Goal: Obtain resource: Download file/media

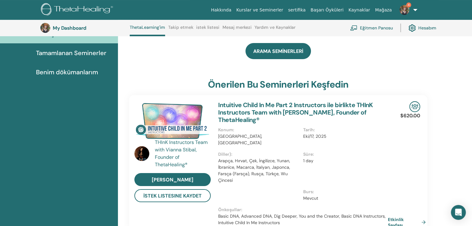
scroll to position [78, 0]
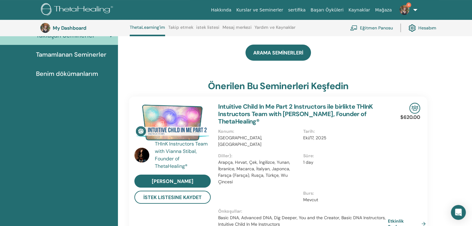
click at [74, 54] on span "Tamamlanan Seminerler" at bounding box center [71, 54] width 70 height 9
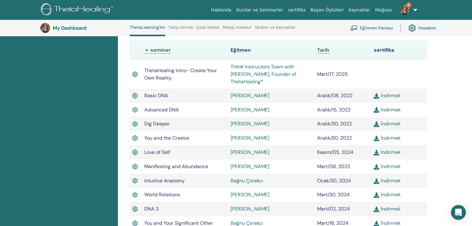
scroll to position [171, 0]
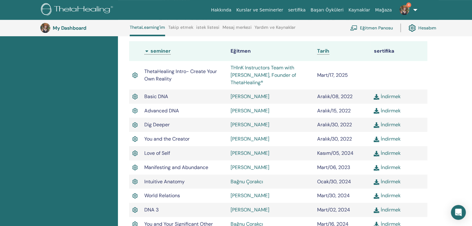
click at [385, 27] on link "Eğitmen Panosu" at bounding box center [371, 28] width 43 height 14
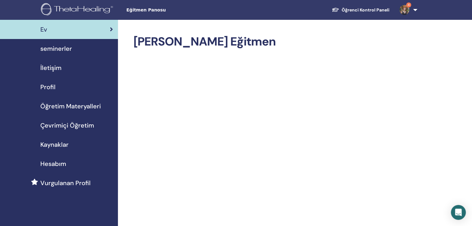
click at [63, 146] on span "Kaynaklar" at bounding box center [54, 144] width 28 height 9
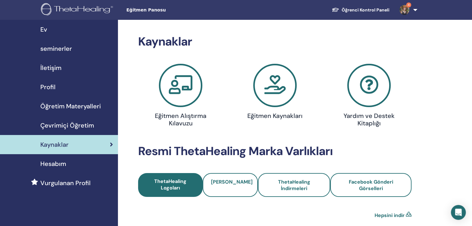
click at [274, 86] on icon at bounding box center [274, 85] width 43 height 43
click at [186, 118] on h4 "Eğitmen Alıştırma Kılavuzu" at bounding box center [180, 119] width 61 height 15
click at [83, 125] on span "Çevrimiçi Öğretim" at bounding box center [67, 125] width 54 height 9
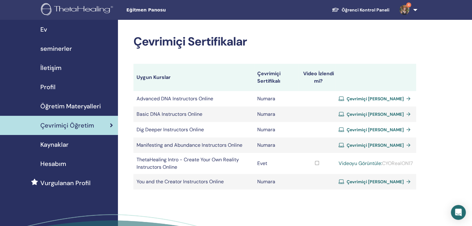
click at [63, 141] on span "Kaynaklar" at bounding box center [54, 144] width 28 height 9
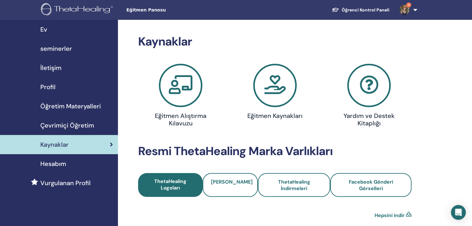
click at [276, 93] on icon at bounding box center [274, 85] width 43 height 43
click at [371, 118] on h4 "Yardım ve Destek Kitaplığı" at bounding box center [368, 119] width 61 height 15
click at [88, 105] on span "Öğretim Materyalleri" at bounding box center [70, 106] width 60 height 9
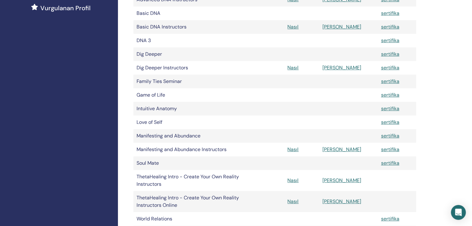
scroll to position [186, 0]
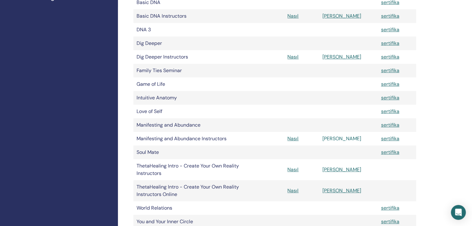
click at [341, 138] on link "[PERSON_NAME]" at bounding box center [341, 139] width 39 height 7
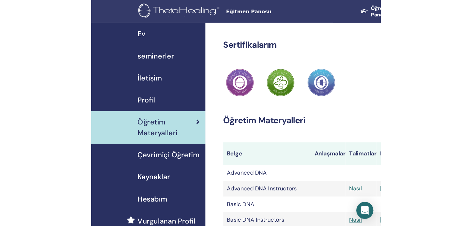
scroll to position [194, 0]
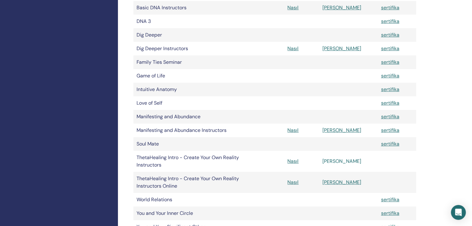
click at [251, 162] on link "[PERSON_NAME]" at bounding box center [341, 161] width 39 height 7
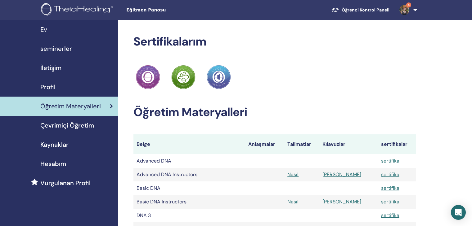
scroll to position [194, 0]
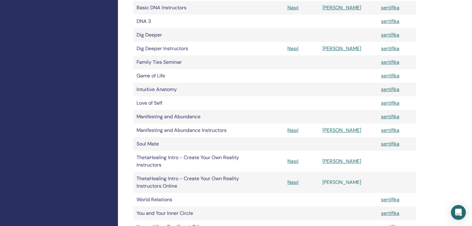
click at [349, 183] on link "[PERSON_NAME]" at bounding box center [341, 182] width 39 height 7
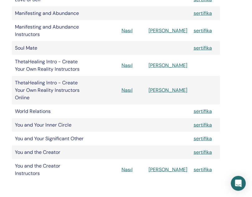
scroll to position [288, 104]
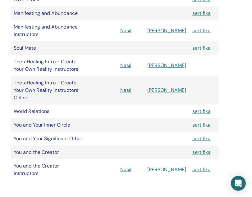
click at [179, 166] on link "[PERSON_NAME]" at bounding box center [166, 169] width 39 height 7
